Goal: Task Accomplishment & Management: Use online tool/utility

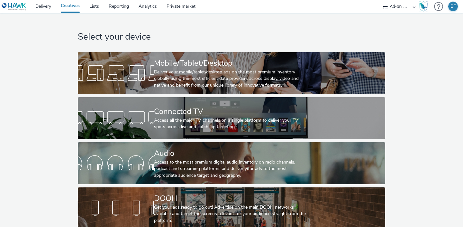
click at [403, 5] on select "Abkom AB Ad-on Media Nordic AZERION Bright Media Agency AB Exsitec OpusEtt Prog…" at bounding box center [399, 6] width 39 height 13
select select "840919cc-bdd5-4abe-962c-ccbb5131cb3a"
click at [380, 0] on select "Abkom AB Ad-on Media Nordic AZERION Bright Media Agency AB Exsitec OpusEtt Prog…" at bounding box center [399, 6] width 39 height 13
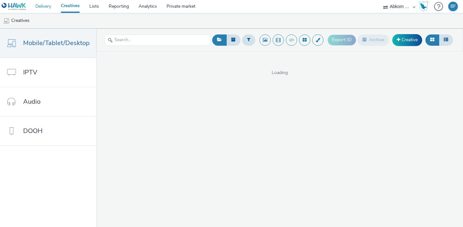
click at [47, 6] on link "Delivery" at bounding box center [43, 6] width 25 height 13
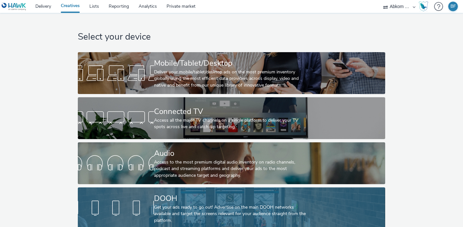
click at [115, 195] on link "DOOH Get your ads ready to go out! Advertise on the main DOOH networks availabl…" at bounding box center [231, 208] width 307 height 42
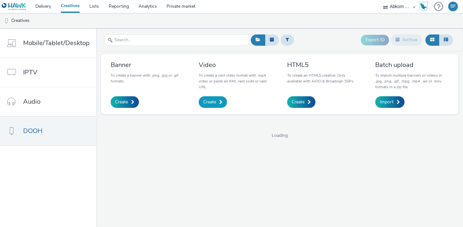
click at [210, 104] on span "Create" at bounding box center [209, 102] width 13 height 6
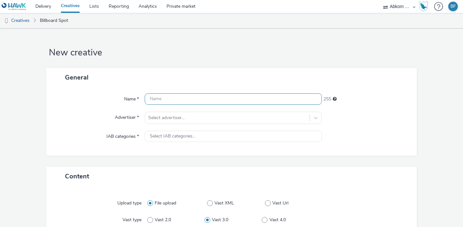
click at [203, 100] on input "text" at bounding box center [233, 98] width 177 height 11
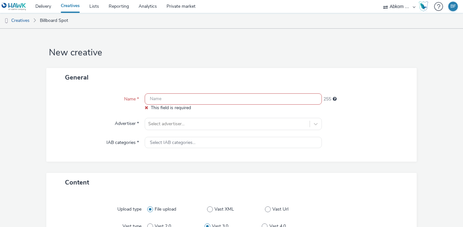
click at [158, 98] on input "text" at bounding box center [233, 98] width 177 height 11
paste input "Burna-Boy_Mastercard_1440x810px"
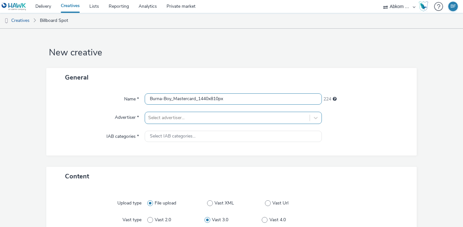
type input "Burna-Boy_Mastercard_1440x810px"
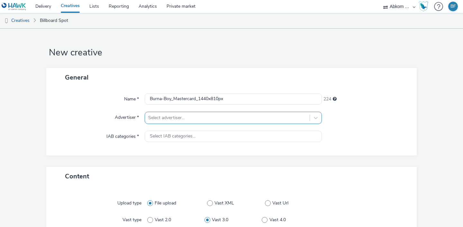
click at [160, 120] on div "Select advertiser..." at bounding box center [233, 118] width 177 height 12
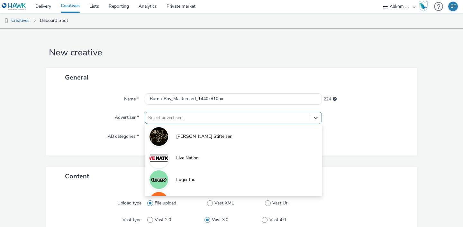
scroll to position [17, 0]
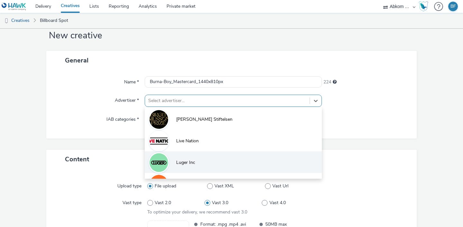
click at [180, 163] on span "Luger Inc" at bounding box center [185, 162] width 19 height 6
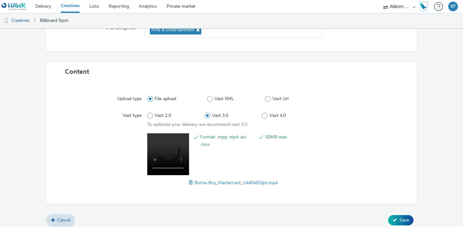
scroll to position [111, 0]
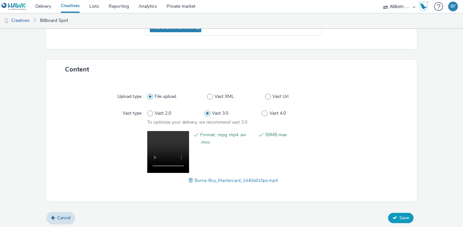
click at [399, 216] on button "Save" at bounding box center [400, 217] width 25 height 10
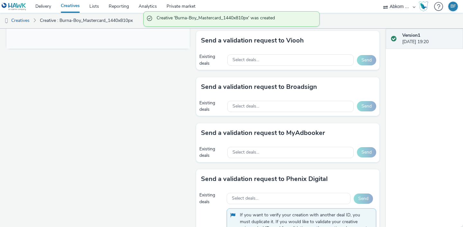
scroll to position [315, 0]
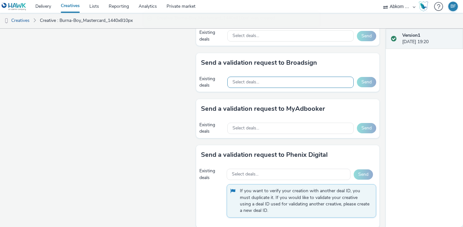
click at [334, 81] on div "Select deals..." at bounding box center [290, 82] width 126 height 11
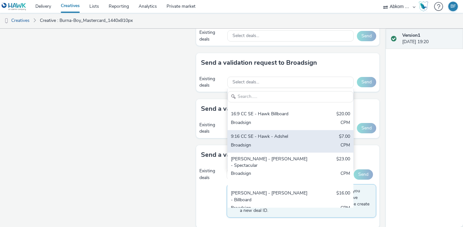
scroll to position [32, 0]
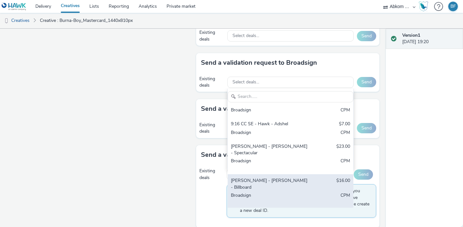
click at [298, 177] on div "[PERSON_NAME] - [PERSON_NAME] - Billboard" at bounding box center [270, 183] width 78 height 13
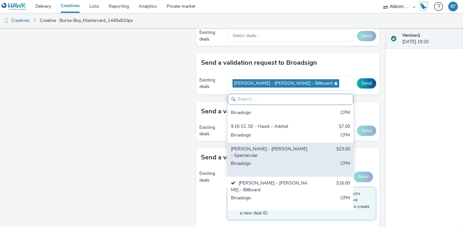
click at [298, 152] on div "[PERSON_NAME] - [PERSON_NAME] - Spectacular" at bounding box center [270, 152] width 78 height 13
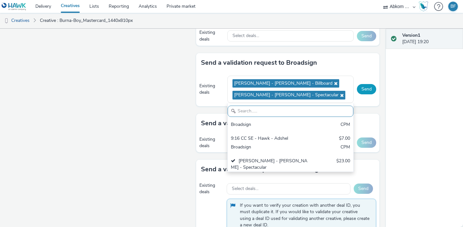
click at [364, 87] on button "Send" at bounding box center [366, 89] width 19 height 10
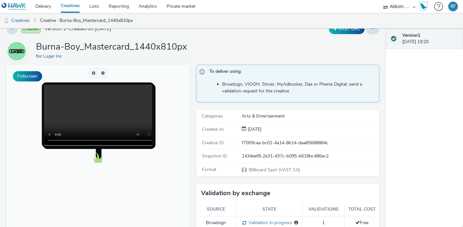
scroll to position [0, 0]
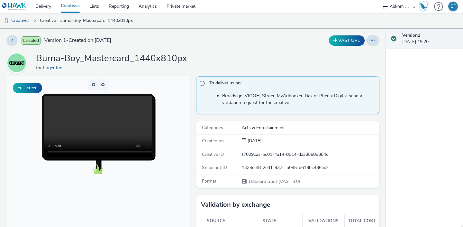
click at [80, 8] on link "Creatives" at bounding box center [70, 6] width 29 height 13
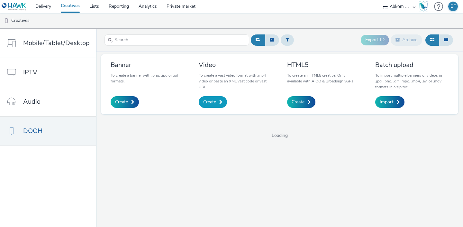
click at [209, 104] on span "Create" at bounding box center [209, 102] width 13 height 6
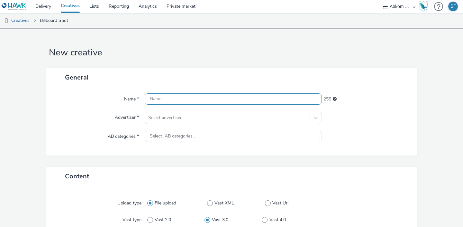
click at [184, 99] on input "text" at bounding box center [233, 98] width 177 height 11
paste input "Burna-Boy_Mastercard_1920x1080px"
type input "Burna-Boy_Mastercard_1920x1080px"
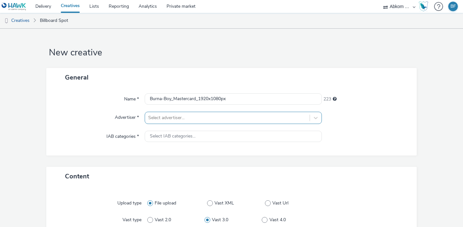
click at [178, 118] on div "Select advertiser..." at bounding box center [233, 118] width 177 height 12
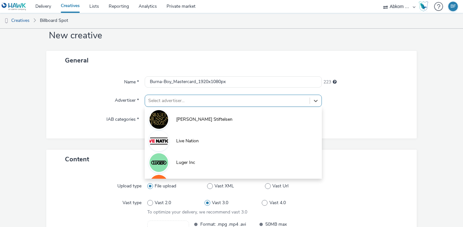
scroll to position [17, 0]
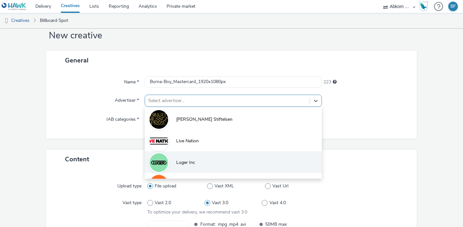
click at [178, 161] on span "Luger Inc" at bounding box center [185, 162] width 19 height 6
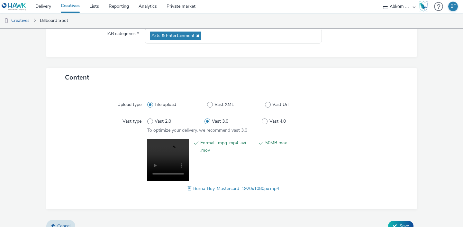
scroll to position [112, 0]
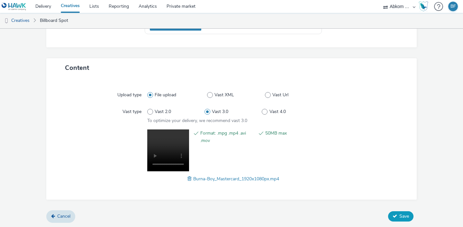
click at [401, 216] on span "Save" at bounding box center [404, 216] width 10 height 6
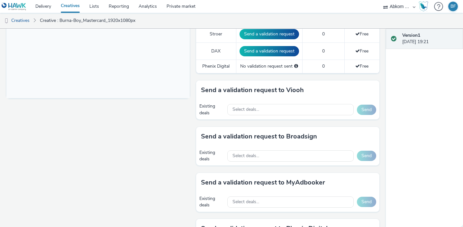
scroll to position [253, 0]
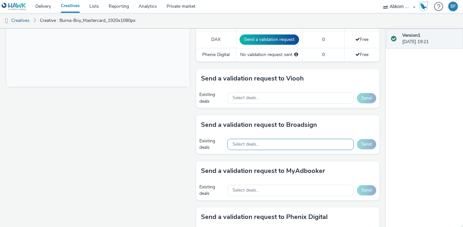
click at [307, 145] on div "Select deals..." at bounding box center [290, 144] width 126 height 11
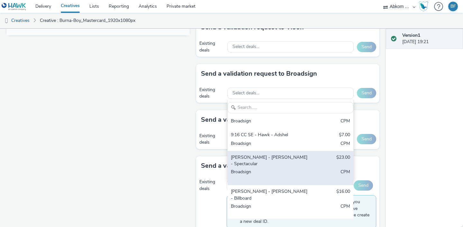
scroll to position [308, 0]
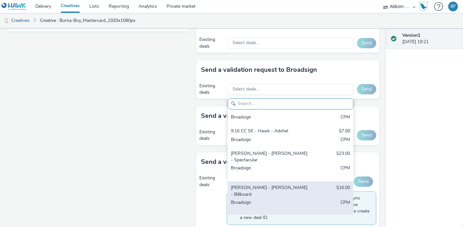
click at [282, 181] on div "[PERSON_NAME] - [PERSON_NAME] - Billboard $16.00 Broadsign CPM" at bounding box center [291, 198] width 126 height 34
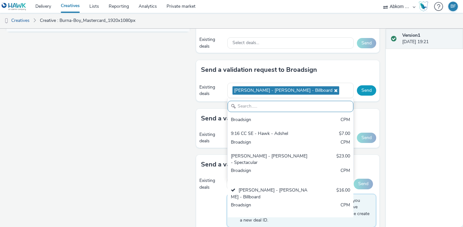
click at [363, 90] on button "Send" at bounding box center [366, 90] width 19 height 10
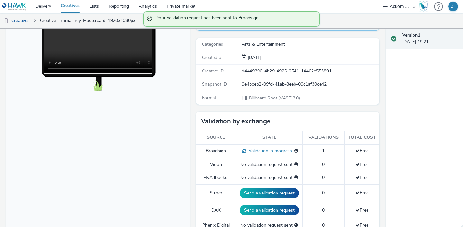
scroll to position [54, 0]
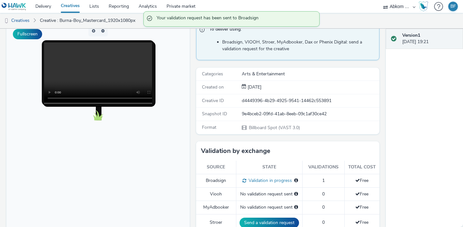
click at [77, 6] on link "Creatives" at bounding box center [70, 6] width 29 height 13
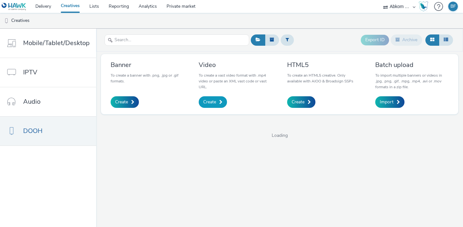
click at [208, 102] on span "Create" at bounding box center [209, 102] width 13 height 6
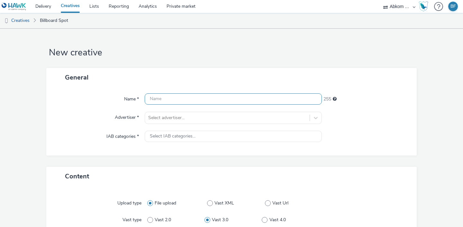
click at [206, 100] on input "text" at bounding box center [233, 98] width 177 height 11
paste input "Burna-Boy_Mastercard_2880x630px"
type input "Burna-Boy_Mastercard_2880x630px"
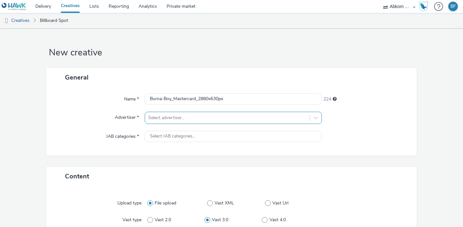
click at [194, 114] on div "Select advertiser..." at bounding box center [233, 118] width 177 height 12
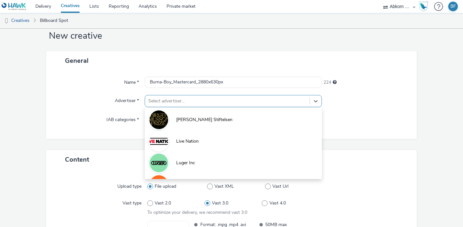
scroll to position [17, 0]
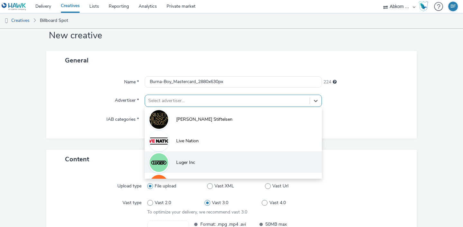
click at [183, 161] on span "Luger Inc" at bounding box center [185, 162] width 19 height 6
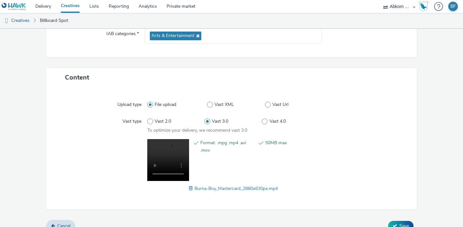
scroll to position [112, 0]
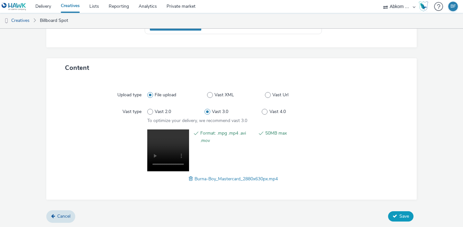
click at [398, 215] on button "Save" at bounding box center [400, 216] width 25 height 10
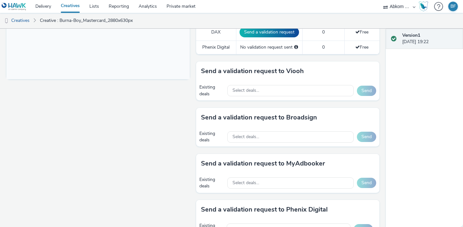
scroll to position [258, 0]
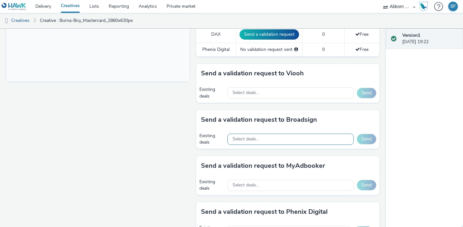
click at [328, 133] on div "Select deals..." at bounding box center [290, 138] width 126 height 11
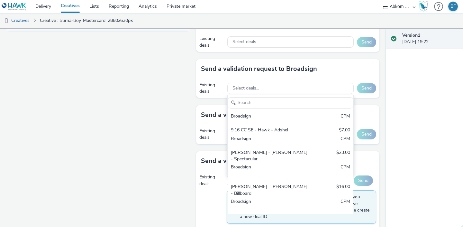
scroll to position [310, 0]
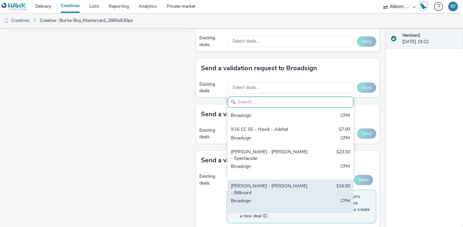
click at [311, 179] on div "[PERSON_NAME] - [PERSON_NAME] - Billboard $16.00 Broadsign CPM" at bounding box center [291, 196] width 126 height 34
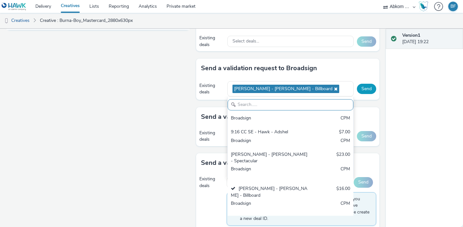
click at [368, 90] on button "Send" at bounding box center [366, 89] width 19 height 10
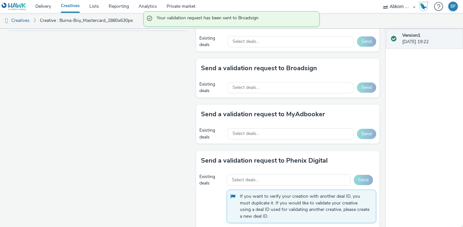
click at [71, 7] on link "Creatives" at bounding box center [70, 6] width 29 height 13
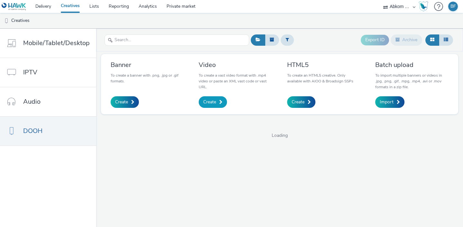
click at [211, 102] on span "Create" at bounding box center [209, 102] width 13 height 6
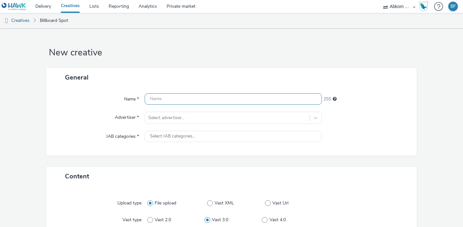
click at [181, 97] on input "text" at bounding box center [233, 98] width 177 height 11
paste input "Burna-Boy_Mastercard_2880x648px"
type input "Burna-Boy_Mastercard_2880x648px"
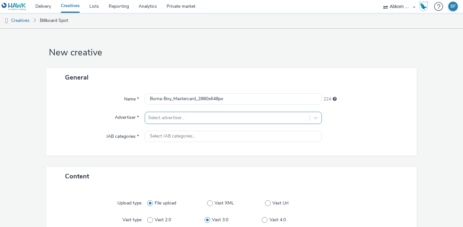
click at [177, 116] on div "Select advertiser..." at bounding box center [233, 118] width 177 height 12
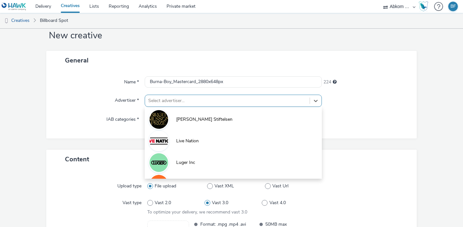
scroll to position [17, 0]
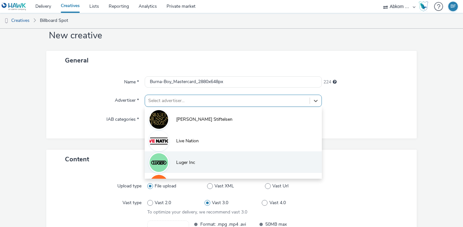
click at [177, 162] on span "Luger Inc" at bounding box center [185, 162] width 19 height 6
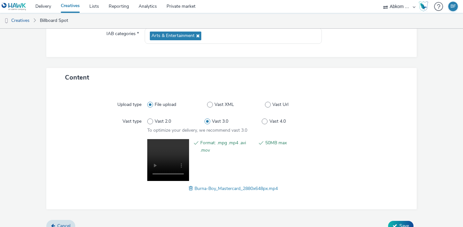
scroll to position [109, 0]
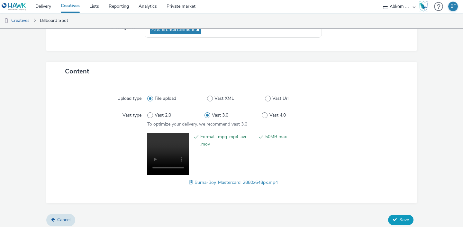
click at [405, 217] on span "Save" at bounding box center [404, 219] width 10 height 6
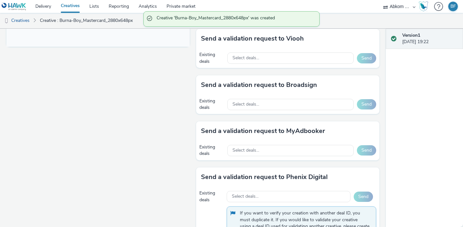
scroll to position [302, 0]
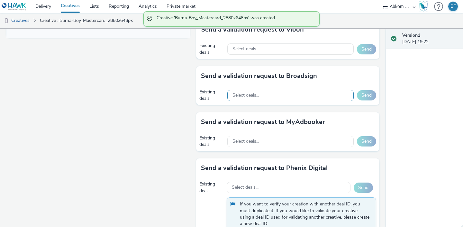
click at [320, 98] on div "Select deals..." at bounding box center [290, 95] width 126 height 11
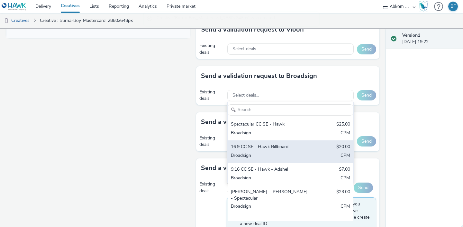
scroll to position [32, 0]
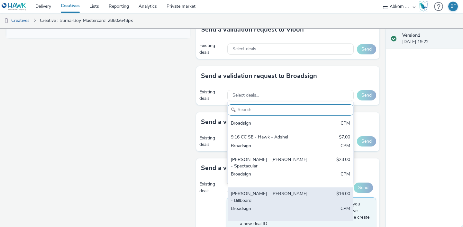
click at [306, 190] on div "[PERSON_NAME] - [PERSON_NAME] - Billboard" at bounding box center [270, 196] width 78 height 13
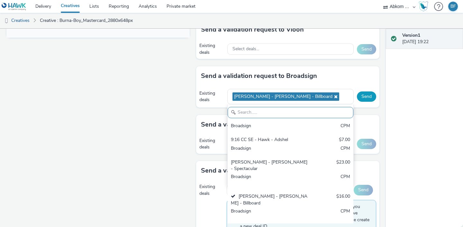
click at [369, 98] on button "Send" at bounding box center [366, 96] width 19 height 10
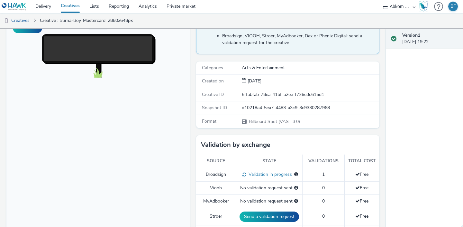
scroll to position [61, 0]
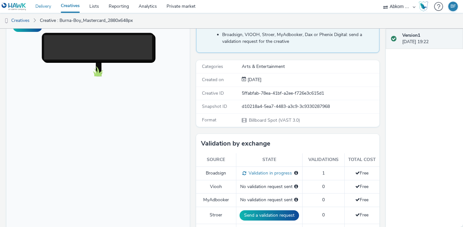
click at [49, 7] on link "Delivery" at bounding box center [43, 6] width 25 height 13
